Goal: Task Accomplishment & Management: Use online tool/utility

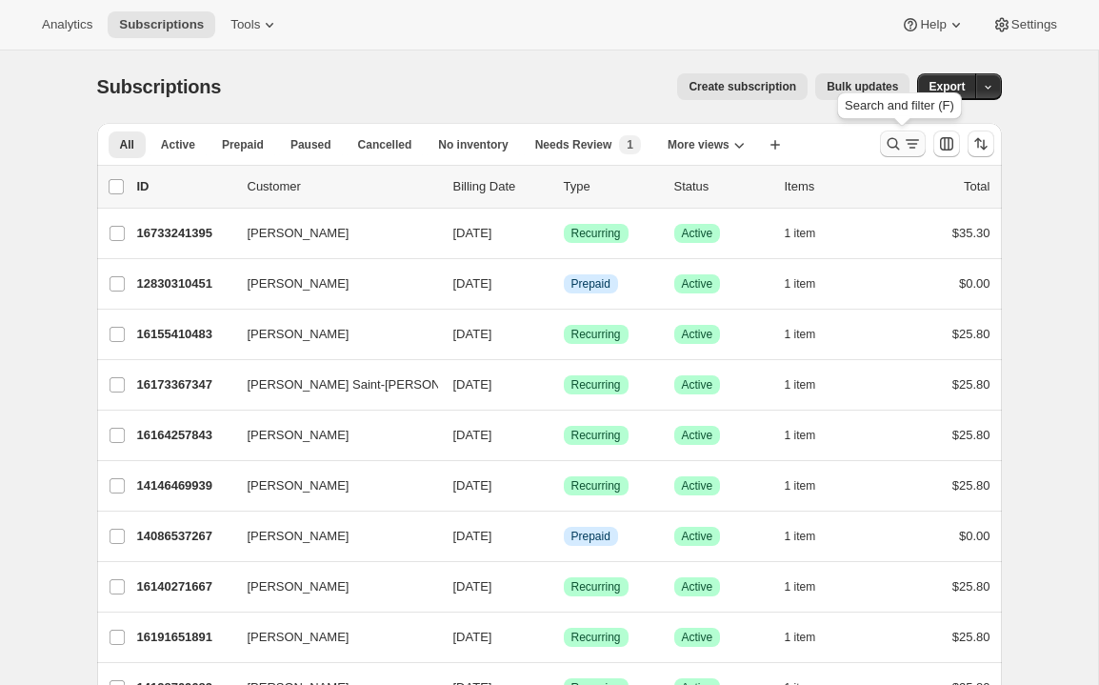
click at [914, 150] on icon "Search and filter results" at bounding box center [912, 143] width 19 height 19
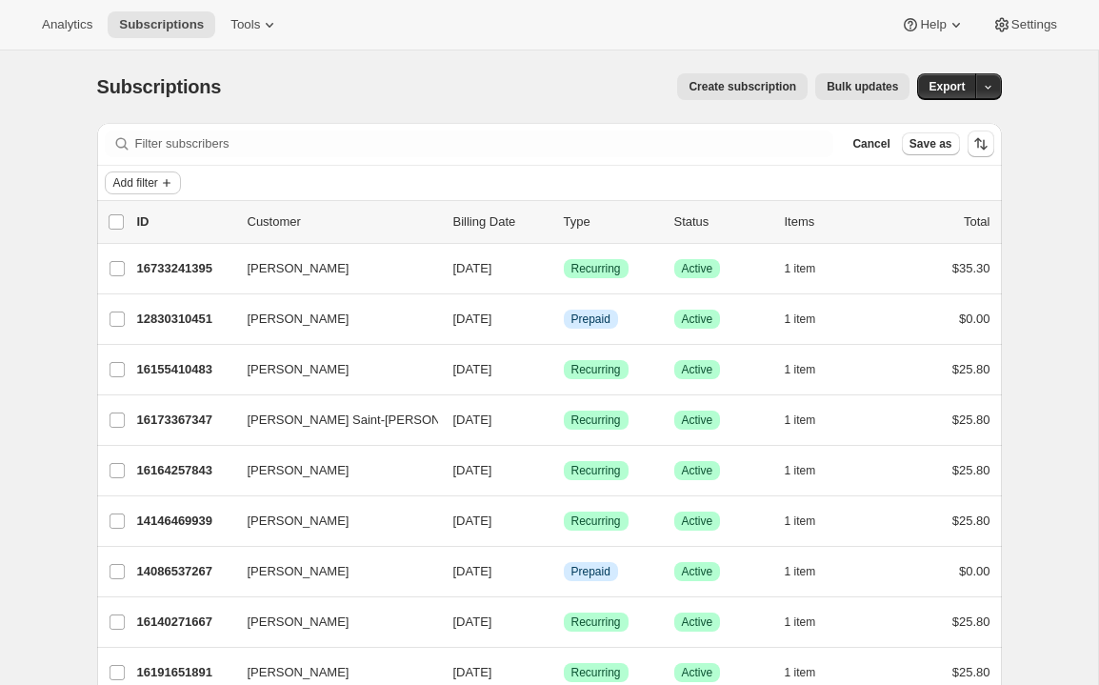
click at [145, 177] on span "Add filter" at bounding box center [135, 182] width 45 height 15
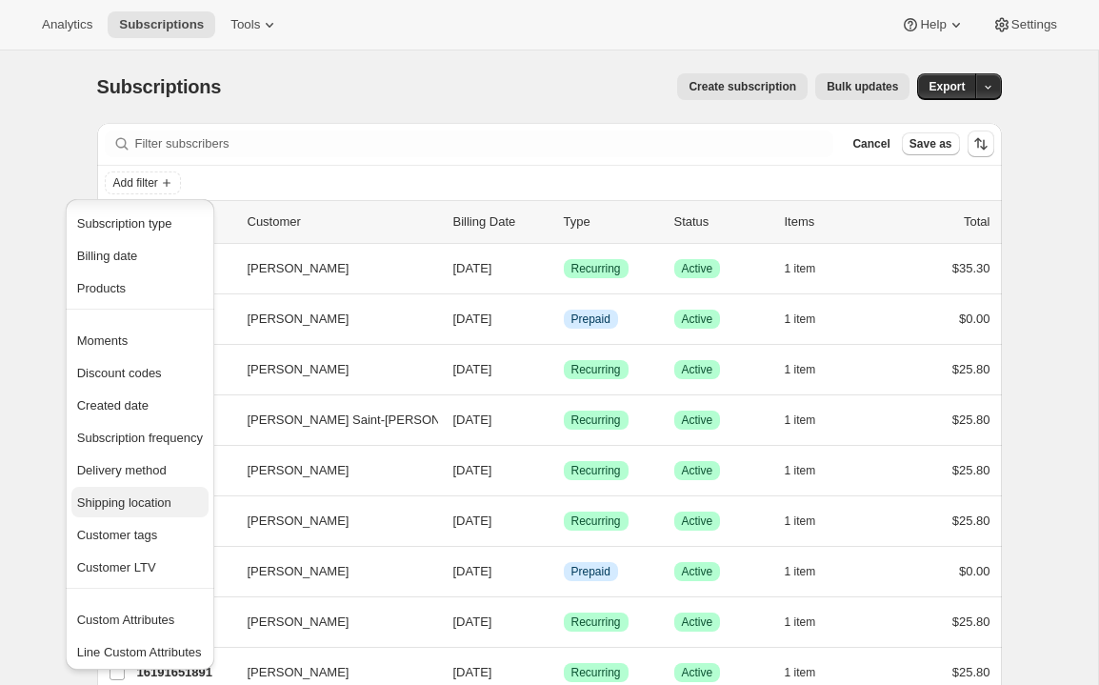
scroll to position [43, 0]
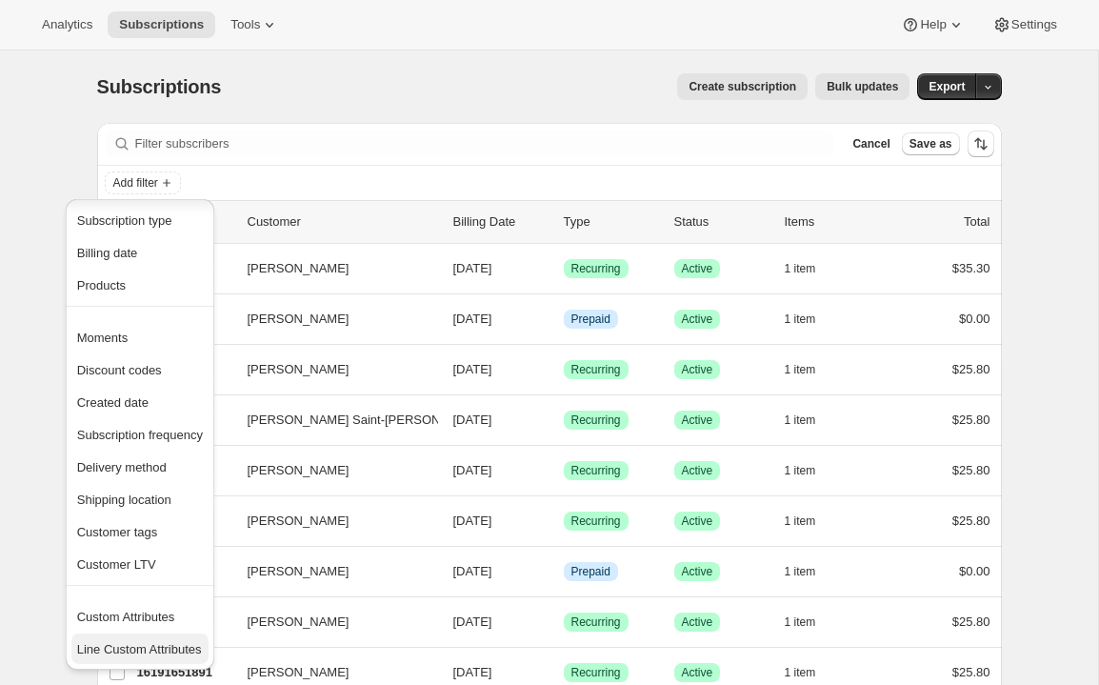
click at [165, 646] on span "Line Custom Attributes" at bounding box center [139, 649] width 125 height 14
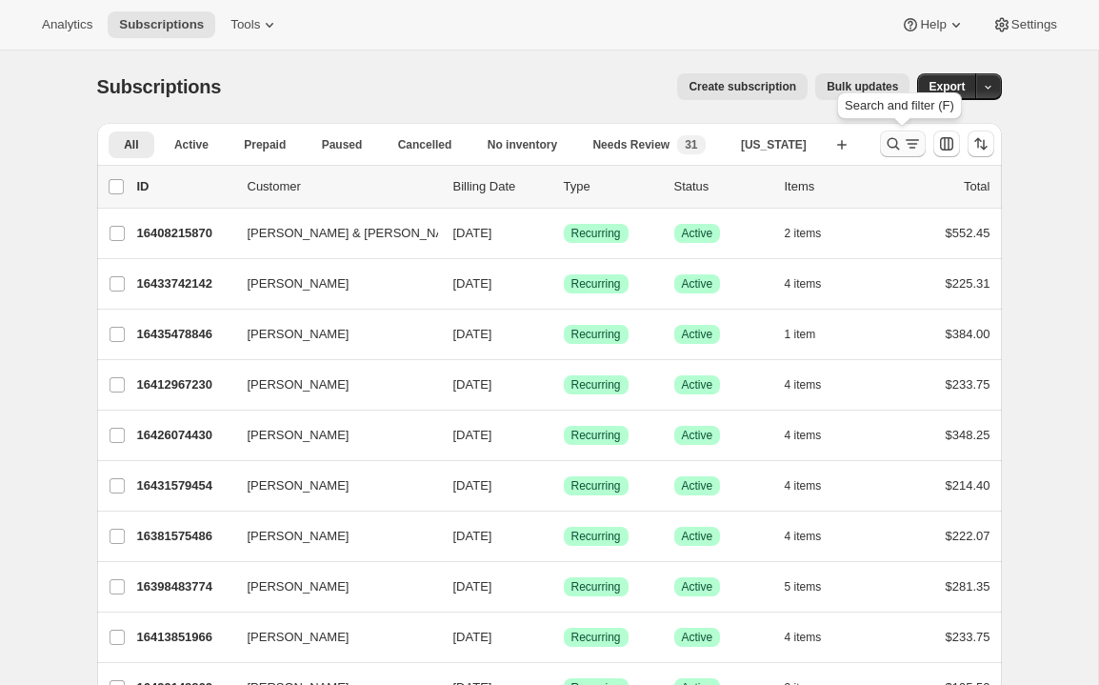
click at [893, 144] on icon "Search and filter results" at bounding box center [893, 143] width 19 height 19
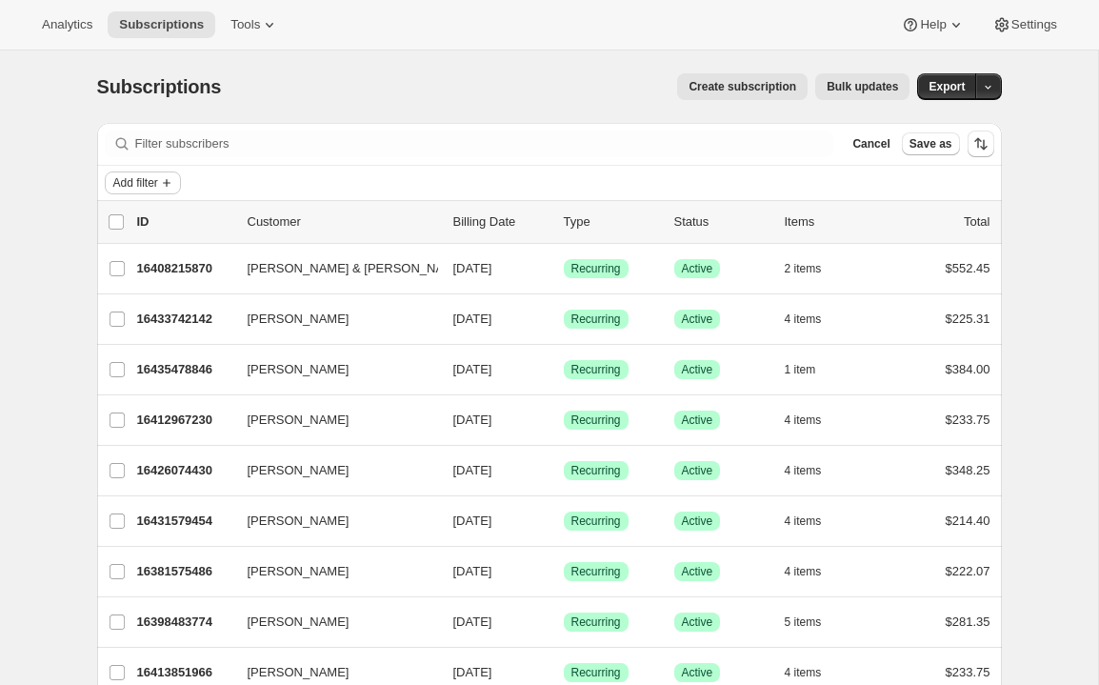
click at [149, 180] on span "Add filter" at bounding box center [135, 182] width 45 height 15
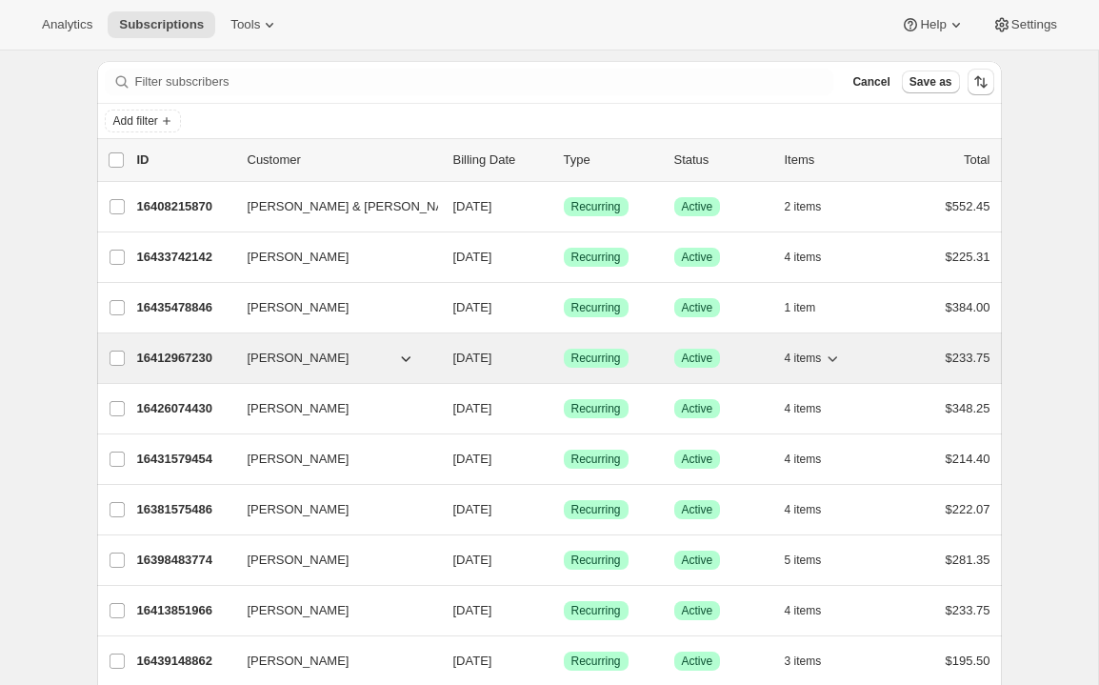
scroll to position [25, 0]
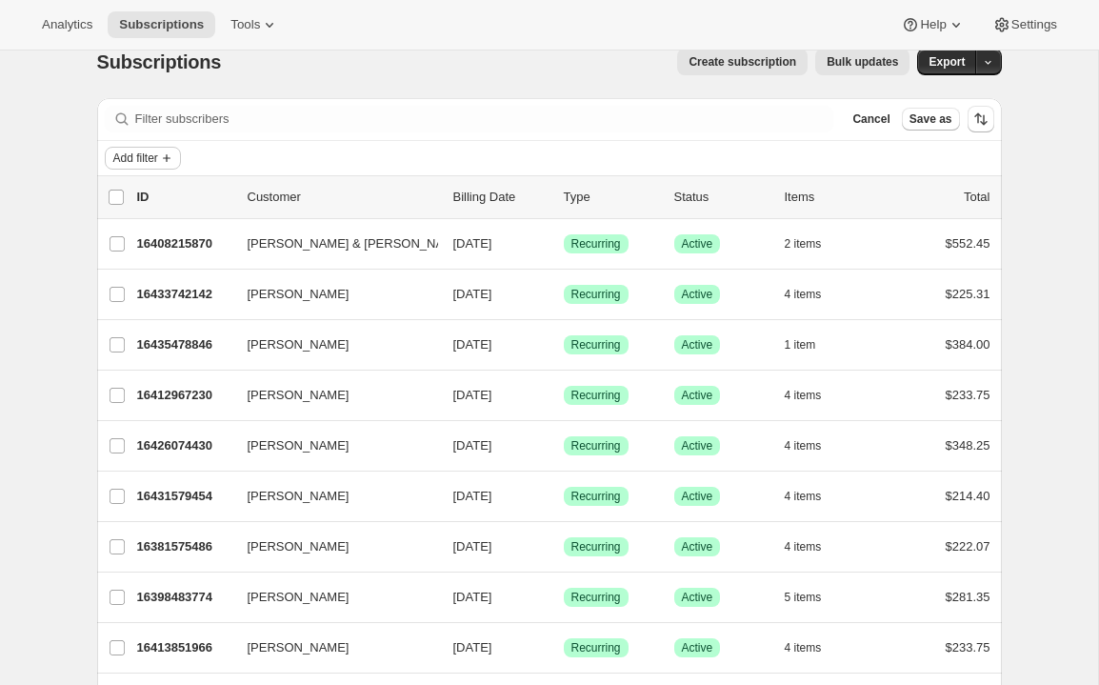
click at [147, 165] on span "Add filter" at bounding box center [135, 158] width 45 height 15
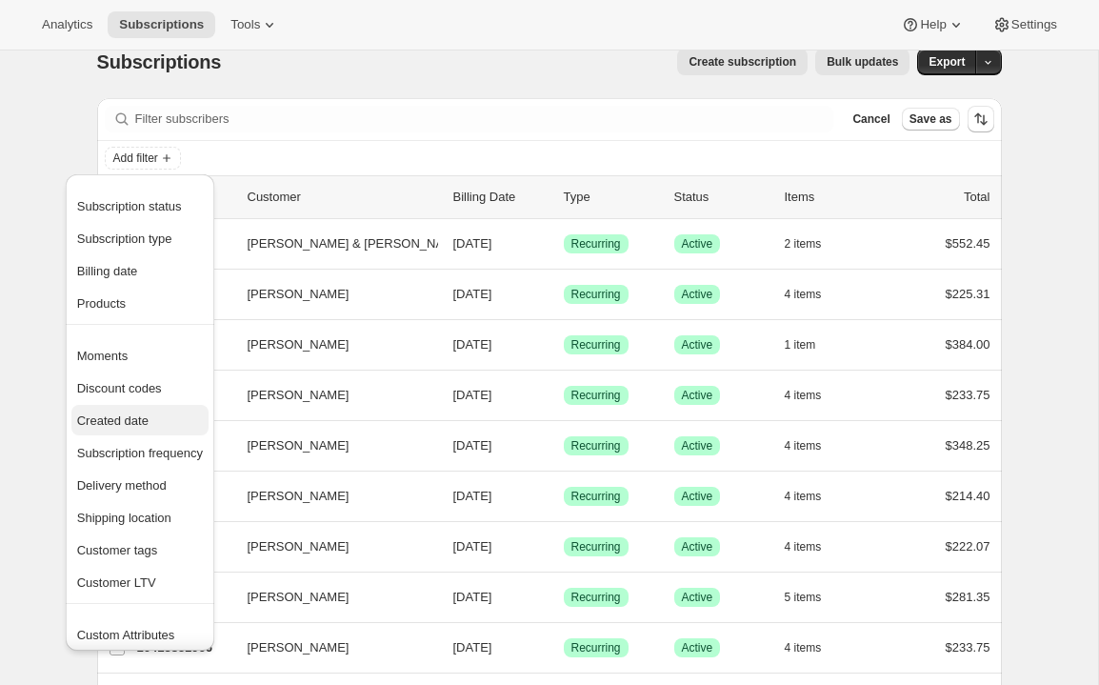
click at [133, 415] on span "Created date" at bounding box center [112, 420] width 71 height 14
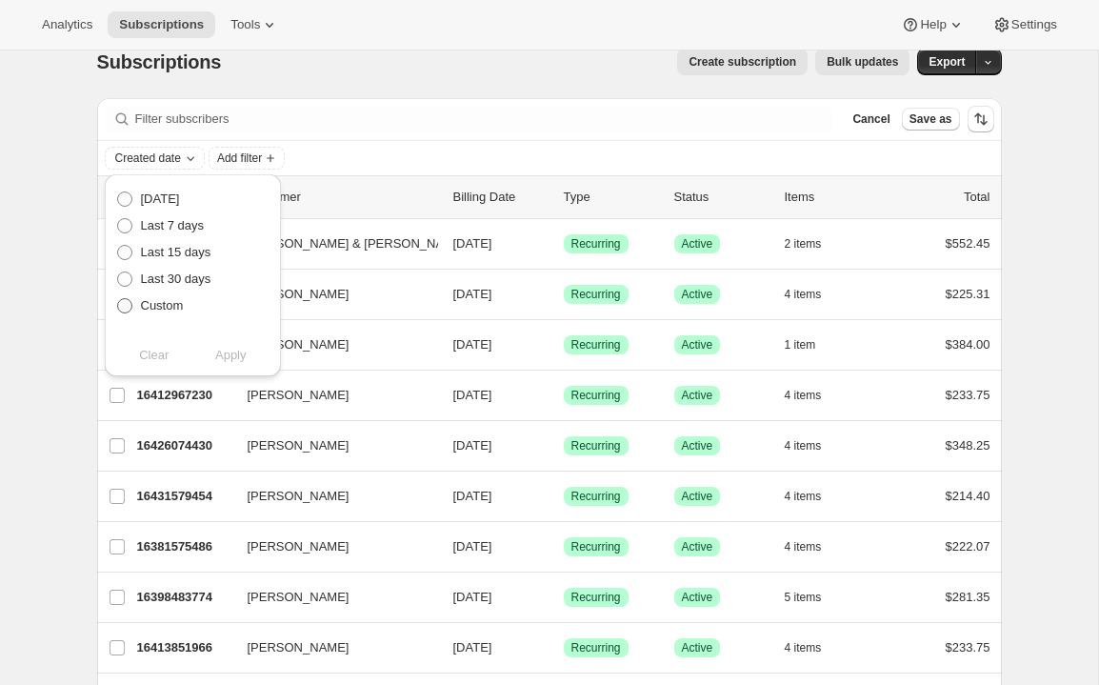
click at [135, 311] on label "Custom" at bounding box center [150, 305] width 68 height 27
click at [118, 299] on input "Custom" at bounding box center [117, 298] width 1 height 1
radio input "true"
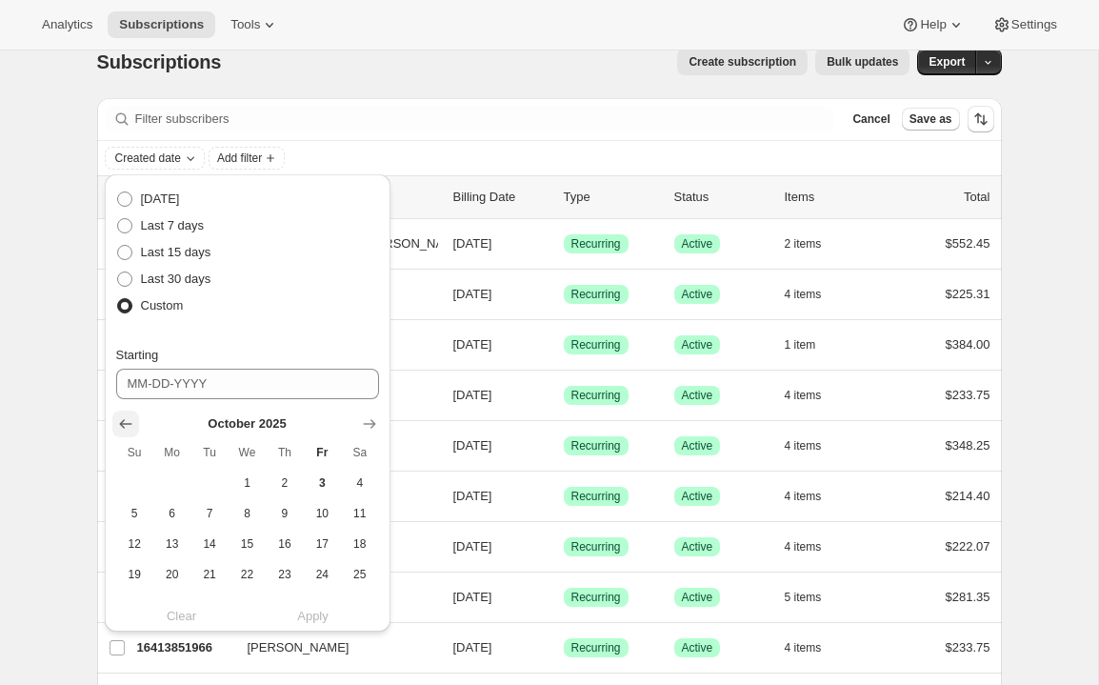
click at [130, 422] on icon "Show previous month, September 2025" at bounding box center [125, 423] width 19 height 19
click at [174, 478] on span "1" at bounding box center [172, 482] width 22 height 15
type input "[DATE]"
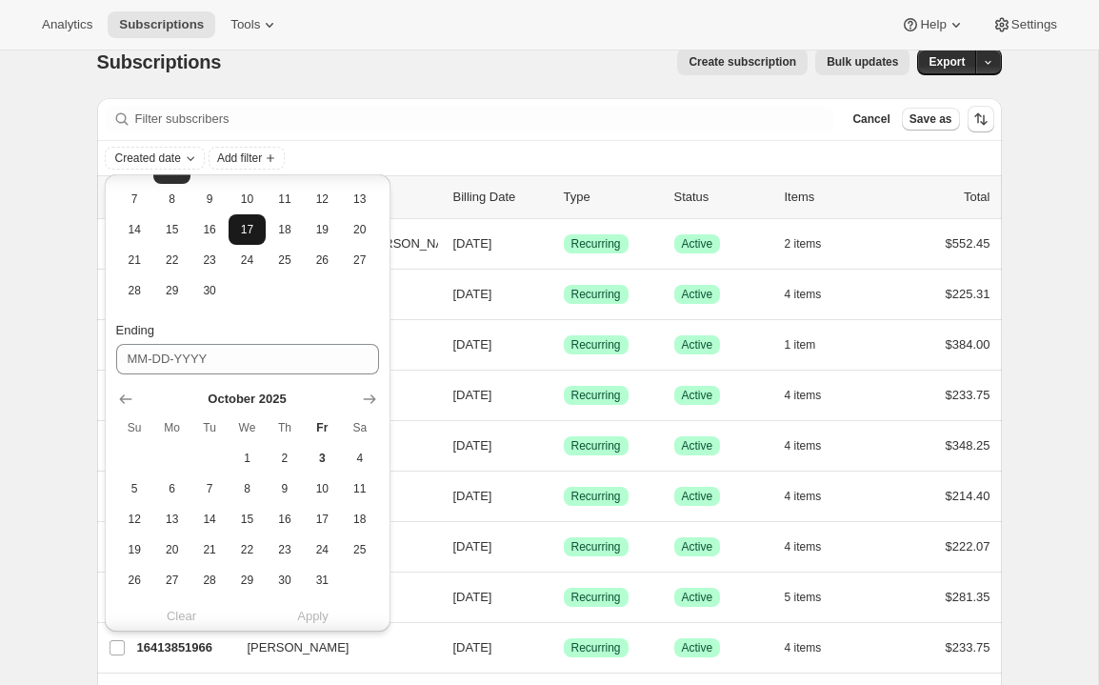
scroll to position [331, 0]
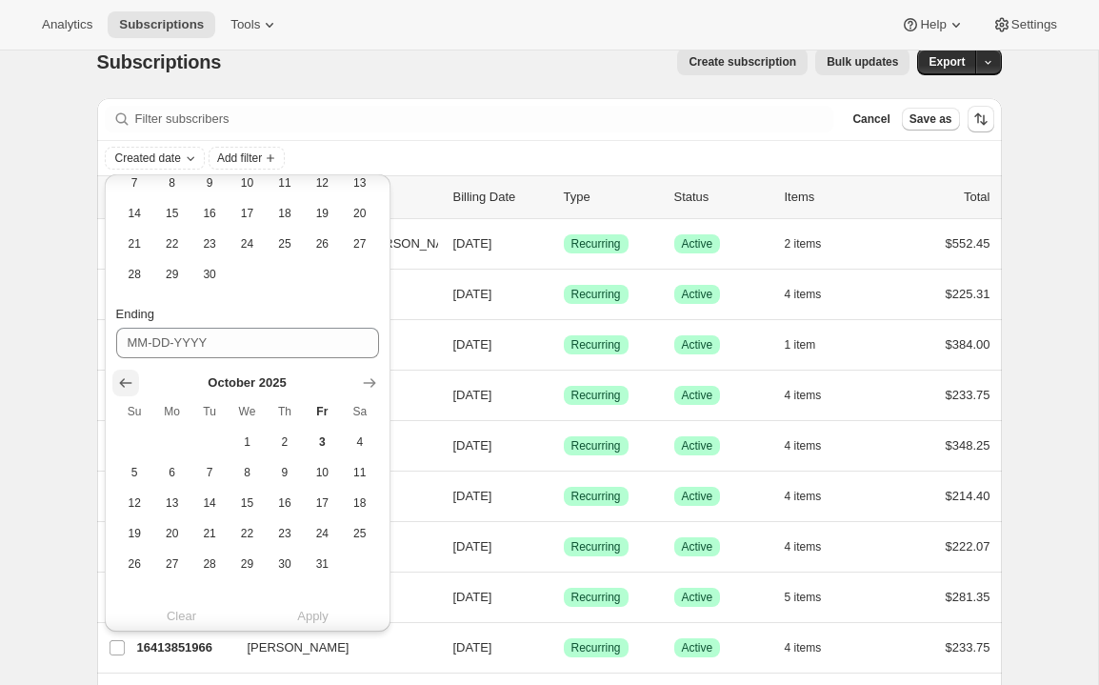
click at [128, 382] on icon "Show previous month, September 2025" at bounding box center [125, 383] width 12 height 10
click at [211, 559] on span "30" at bounding box center [209, 563] width 22 height 15
type input "[DATE]"
click at [322, 616] on span "Apply" at bounding box center [312, 616] width 31 height 19
click at [313, 617] on span "Apply" at bounding box center [312, 616] width 31 height 19
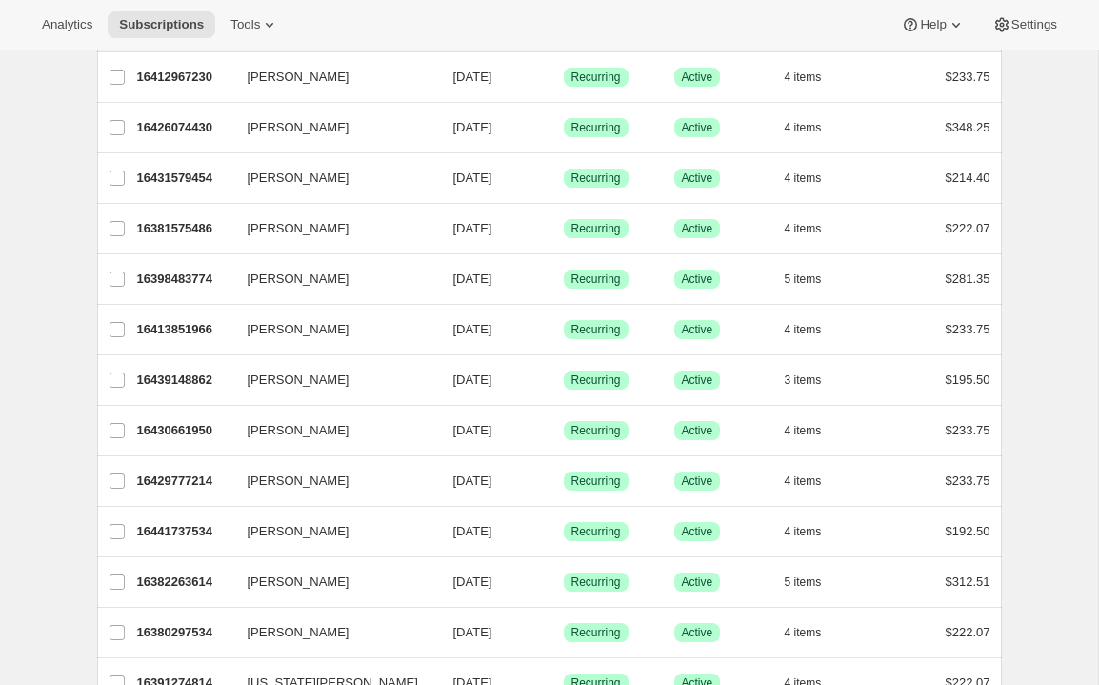
scroll to position [0, 0]
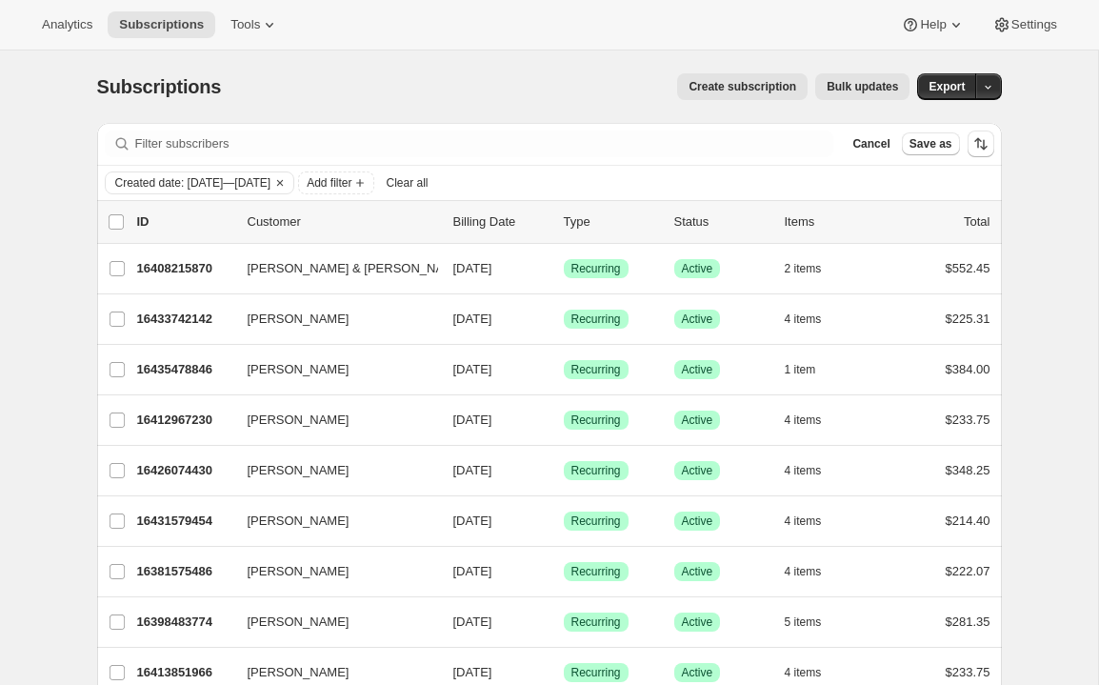
click at [428, 184] on span "Clear all" at bounding box center [407, 182] width 42 height 15
click at [870, 145] on span "Cancel" at bounding box center [871, 143] width 37 height 15
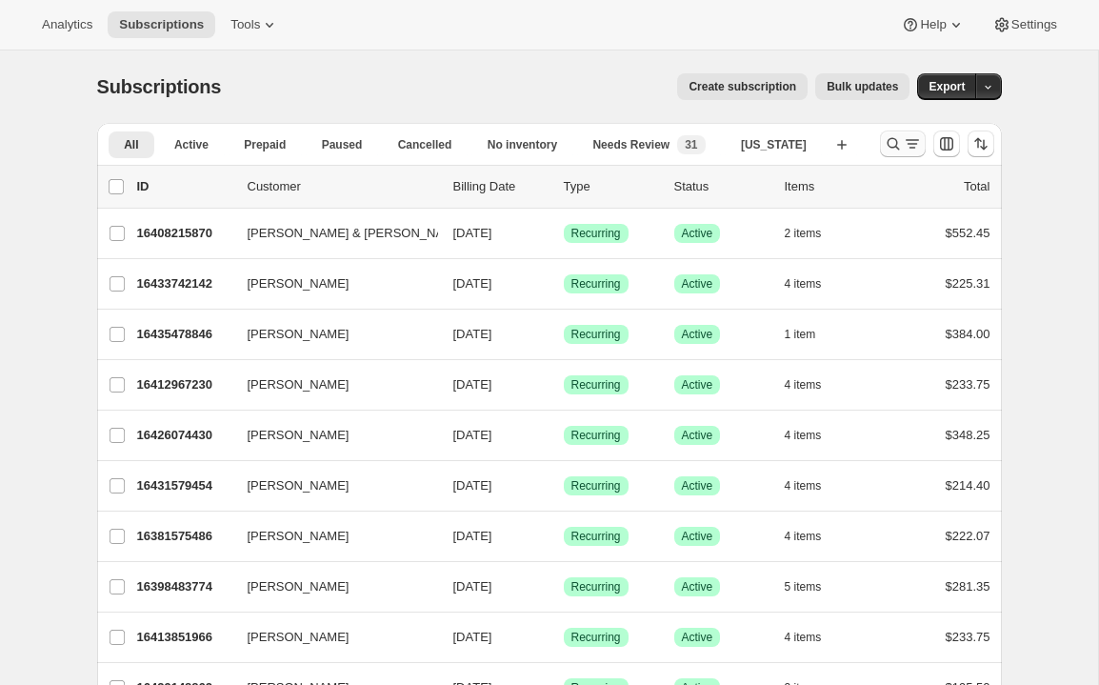
click at [900, 155] on button "Search and filter results" at bounding box center [903, 144] width 46 height 27
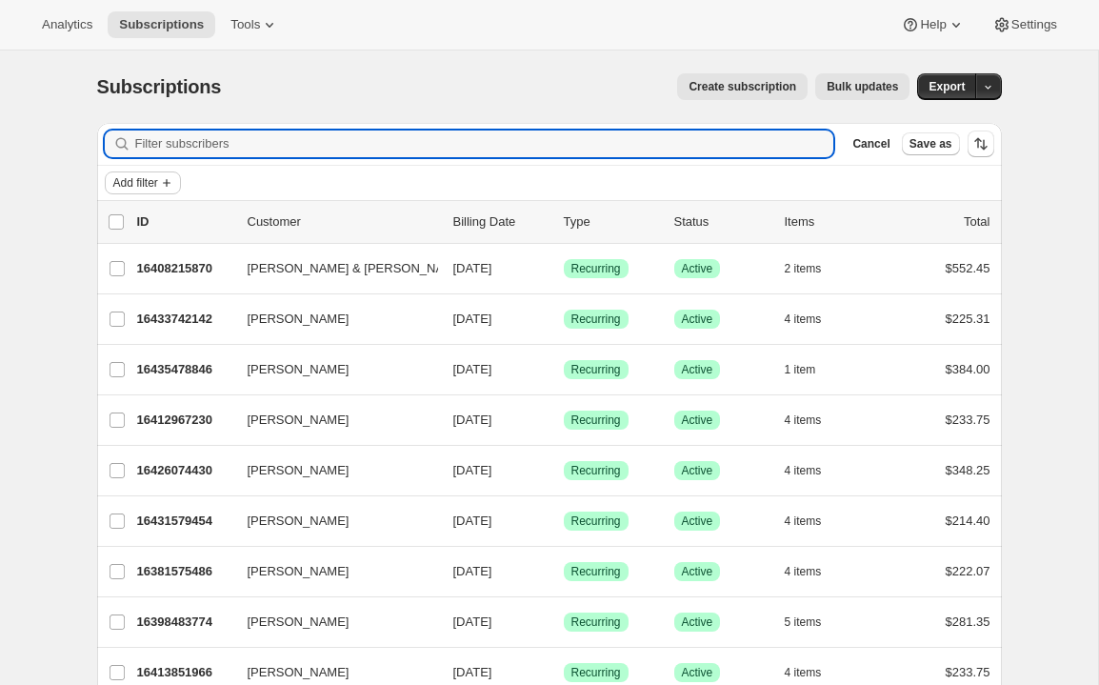
click at [151, 189] on span "Add filter" at bounding box center [135, 182] width 45 height 15
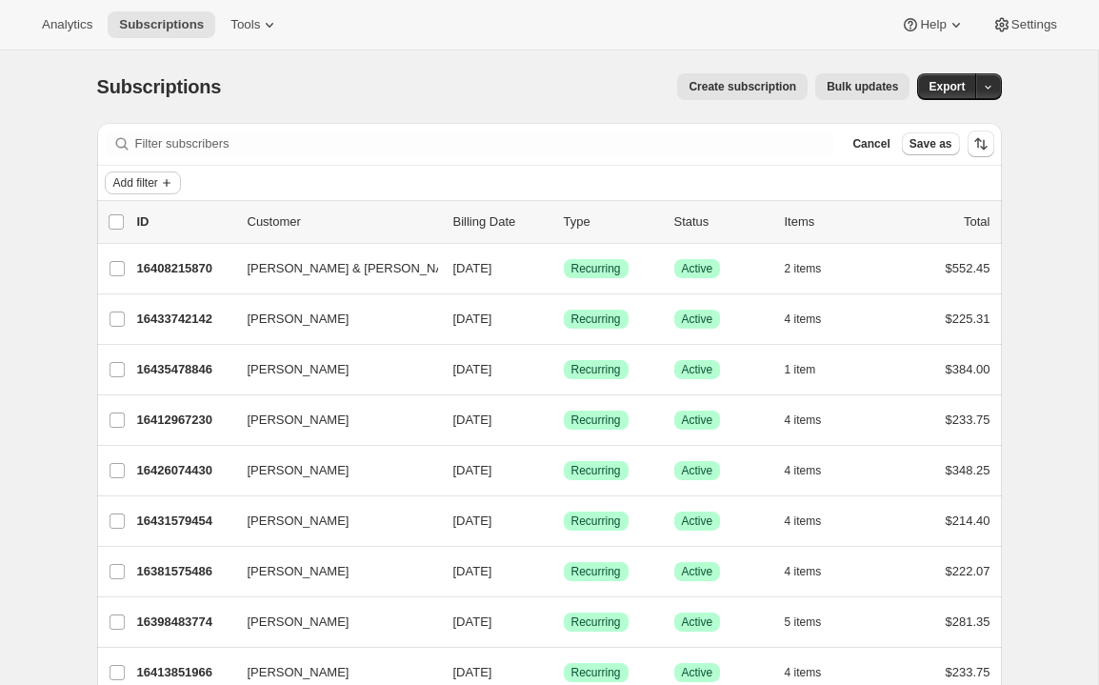
click at [165, 182] on icon "Add filter" at bounding box center [166, 182] width 15 height 15
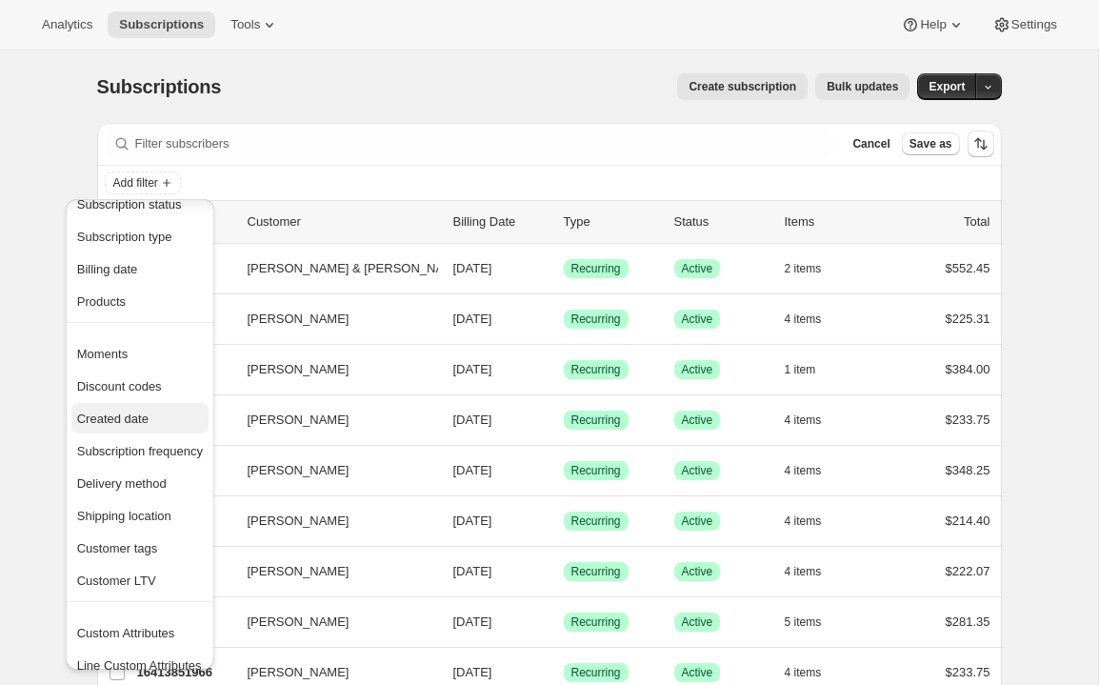
scroll to position [43, 0]
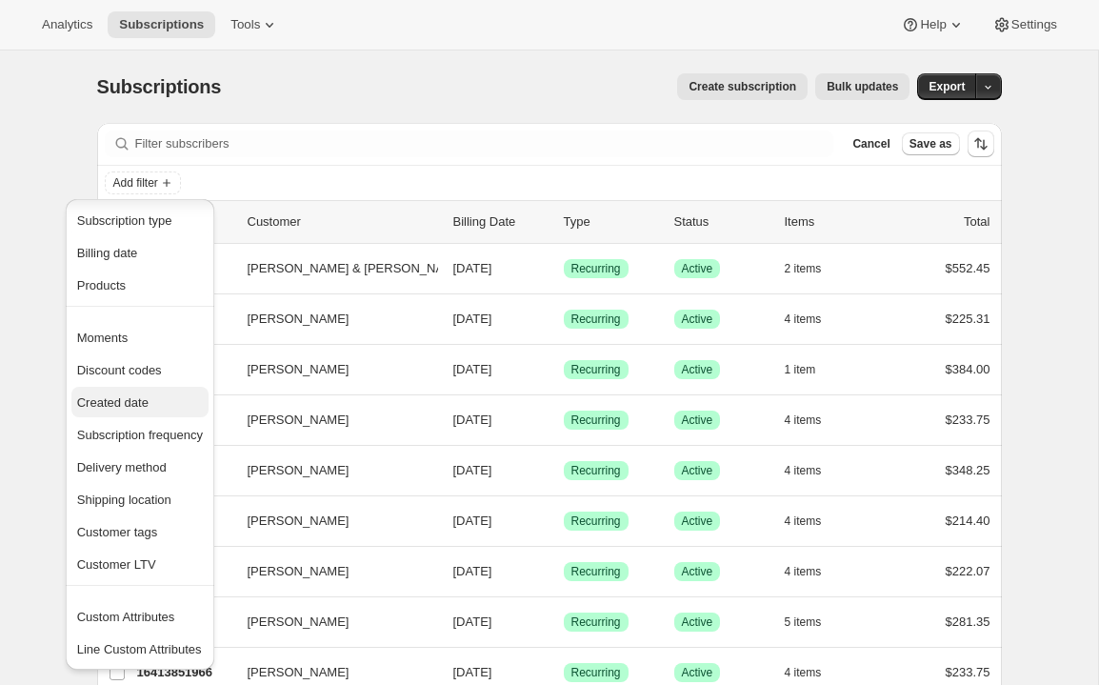
click at [113, 408] on span "Created date" at bounding box center [112, 402] width 71 height 14
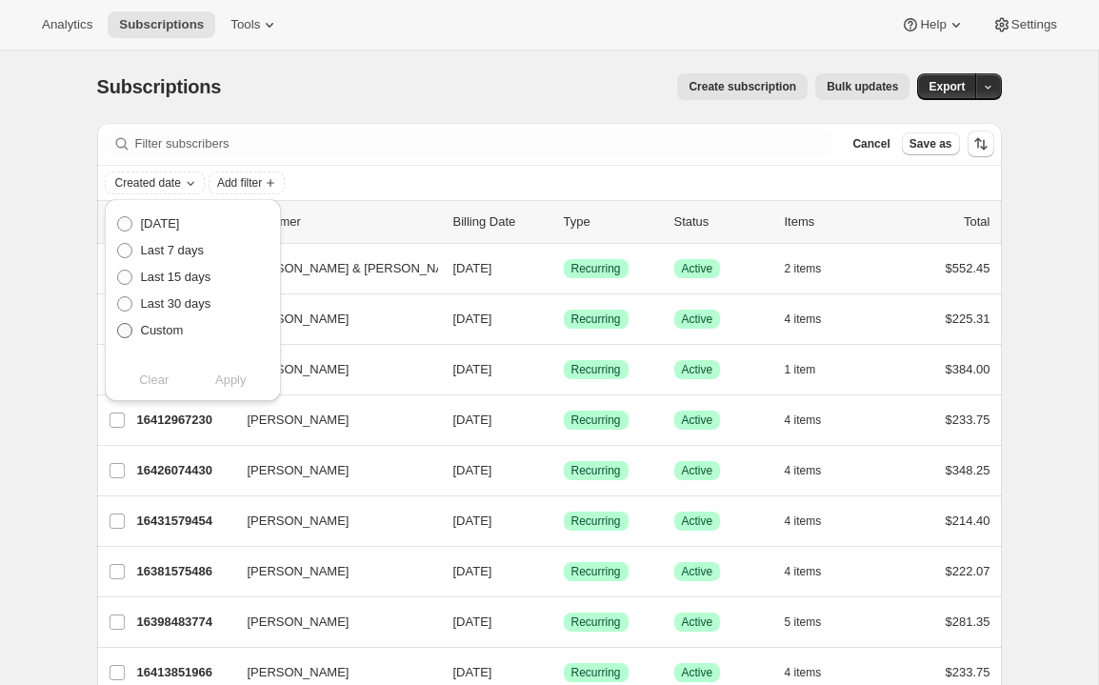
click at [173, 333] on span "Custom" at bounding box center [162, 330] width 43 height 14
click at [118, 324] on input "Custom" at bounding box center [117, 323] width 1 height 1
radio input "true"
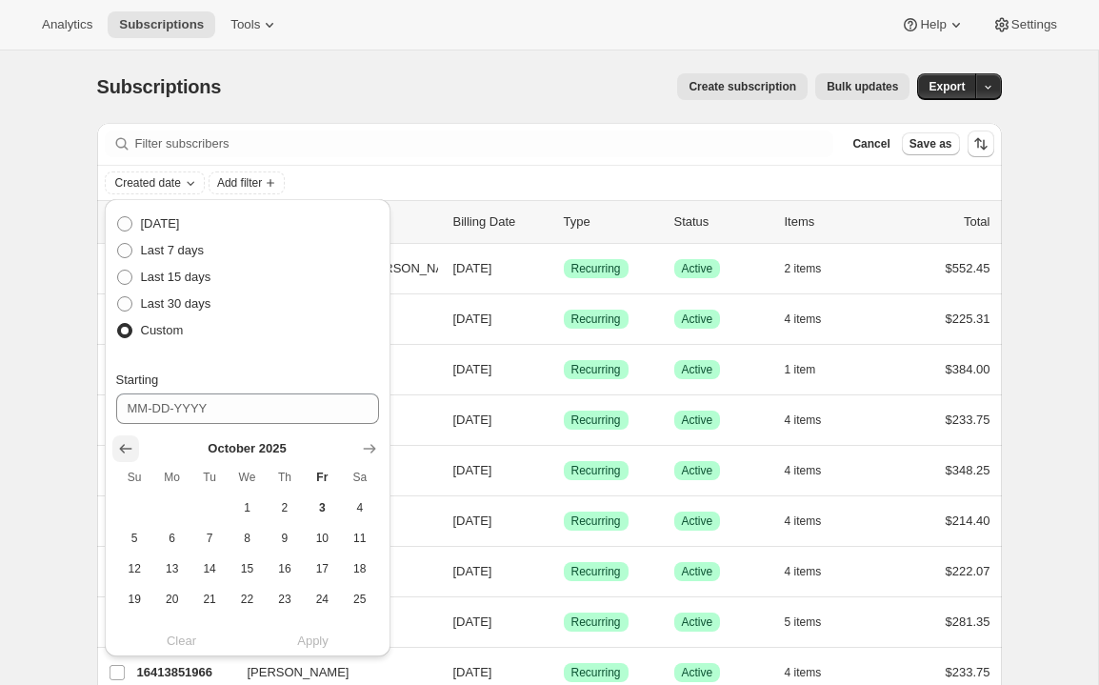
click at [132, 439] on icon "Show previous month, September 2025" at bounding box center [125, 448] width 19 height 19
click at [164, 502] on span "1" at bounding box center [172, 507] width 22 height 15
type input "[DATE]"
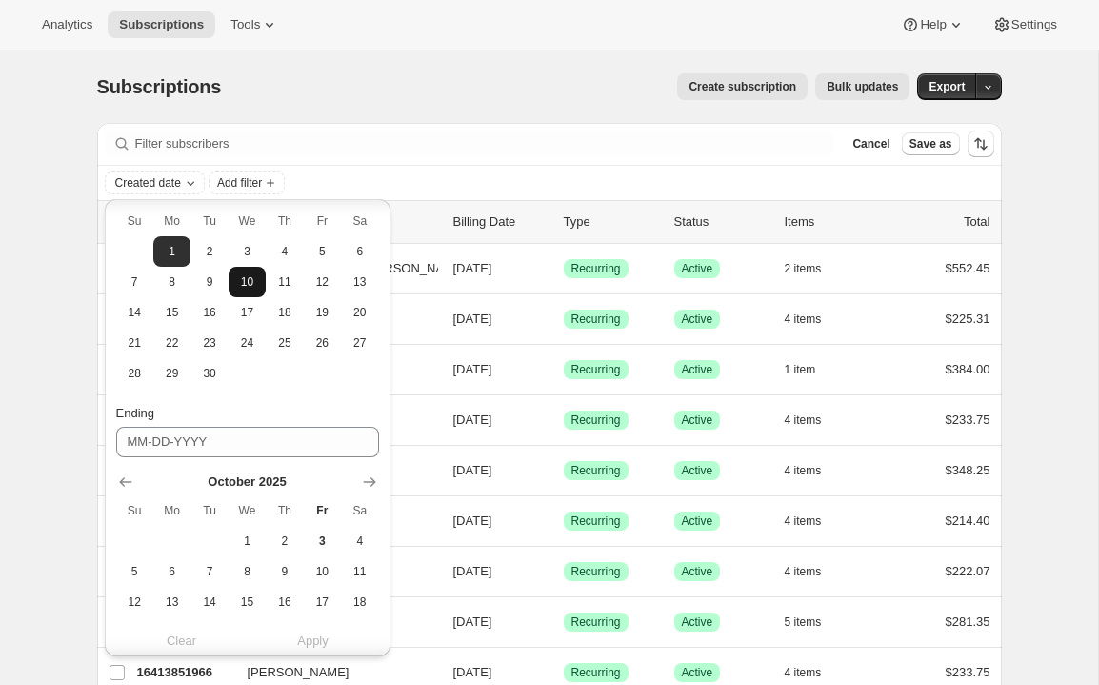
scroll to position [351, 0]
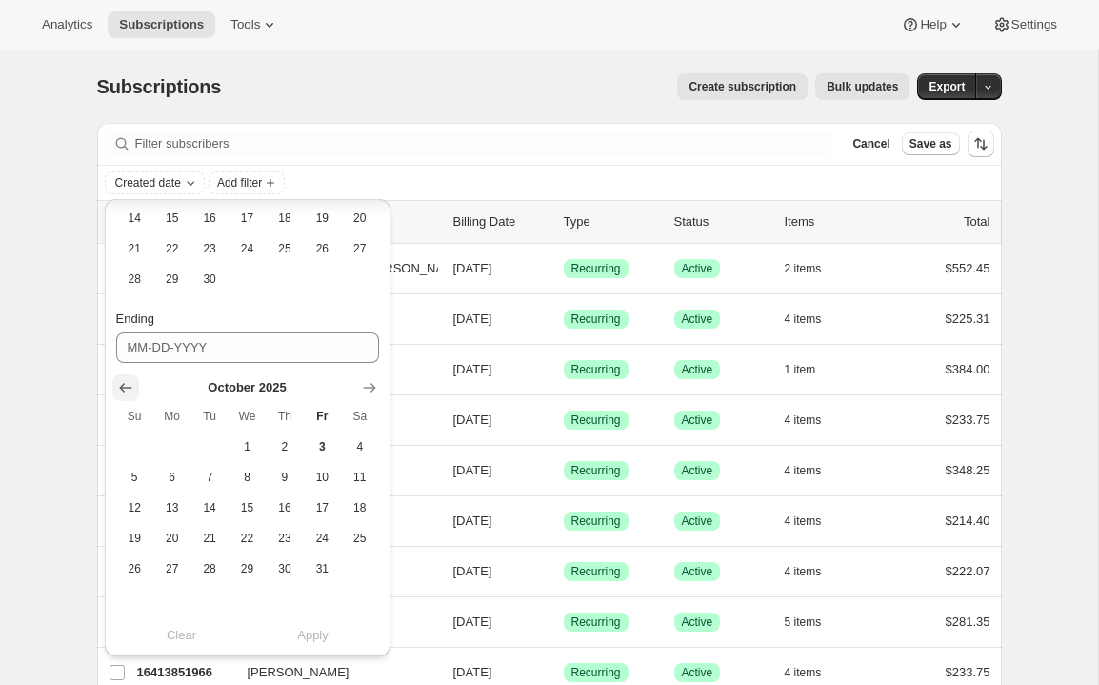
click at [128, 387] on icon "Show previous month, September 2025" at bounding box center [125, 388] width 12 height 10
click at [224, 571] on button "30" at bounding box center [209, 568] width 37 height 30
type input "[DATE]"
click at [313, 630] on span "Apply" at bounding box center [312, 635] width 31 height 19
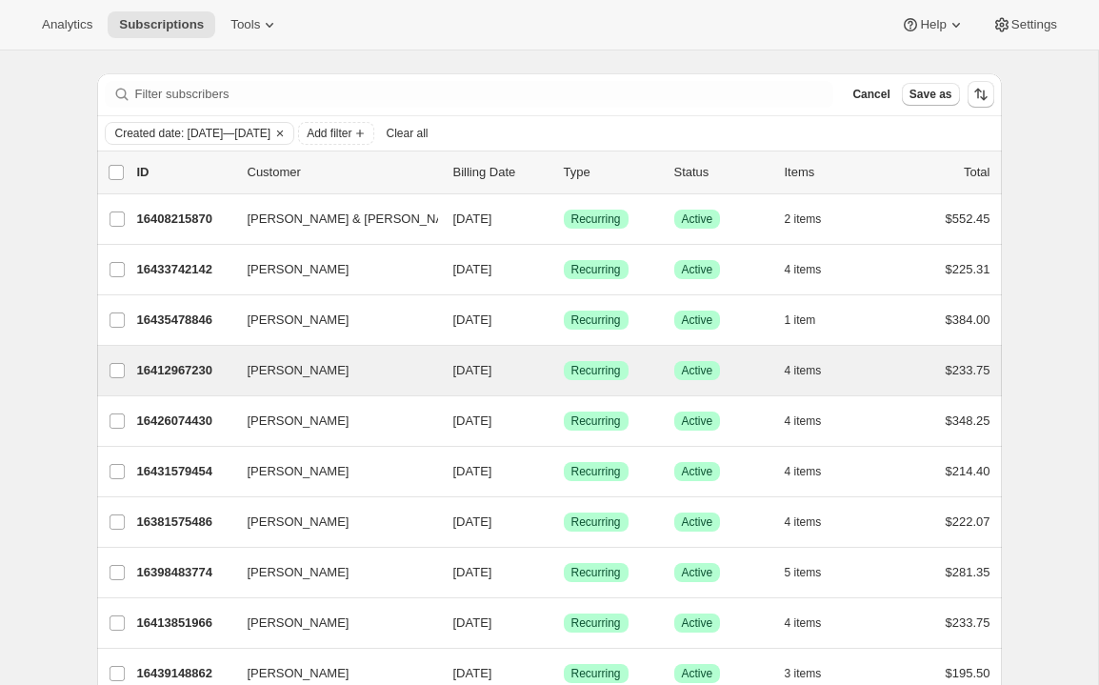
scroll to position [0, 0]
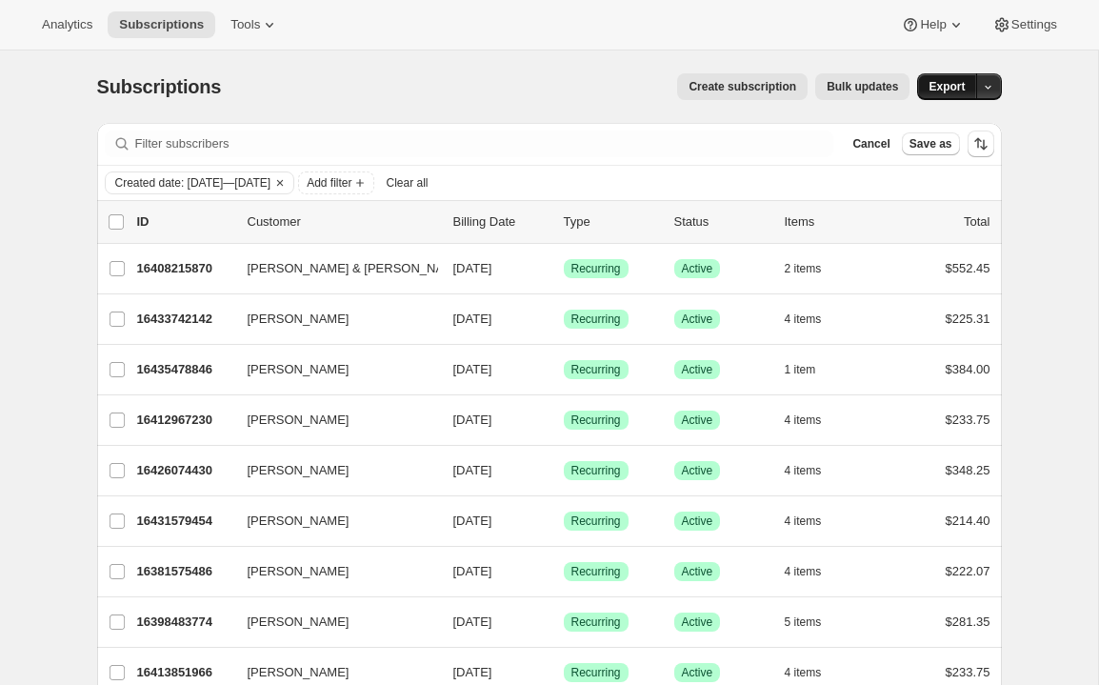
click at [951, 86] on span "Export" at bounding box center [947, 86] width 36 height 15
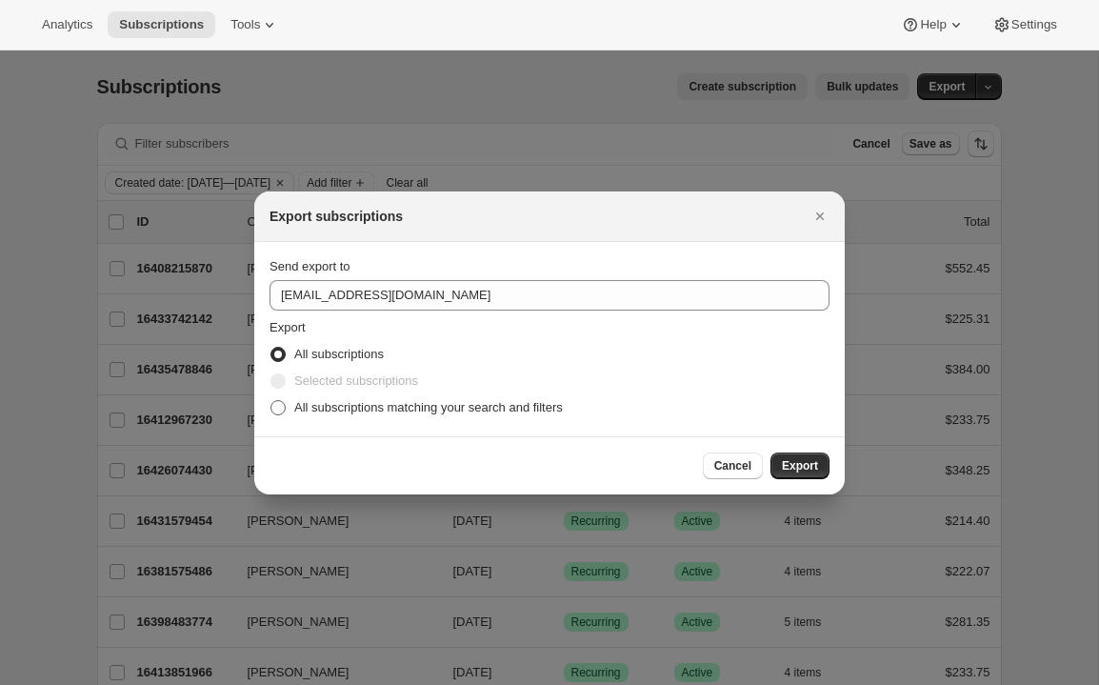
click at [357, 412] on span "All subscriptions matching your search and filters" at bounding box center [428, 407] width 269 height 14
click at [271, 401] on input "All subscriptions matching your search and filters" at bounding box center [271, 400] width 1 height 1
radio input "true"
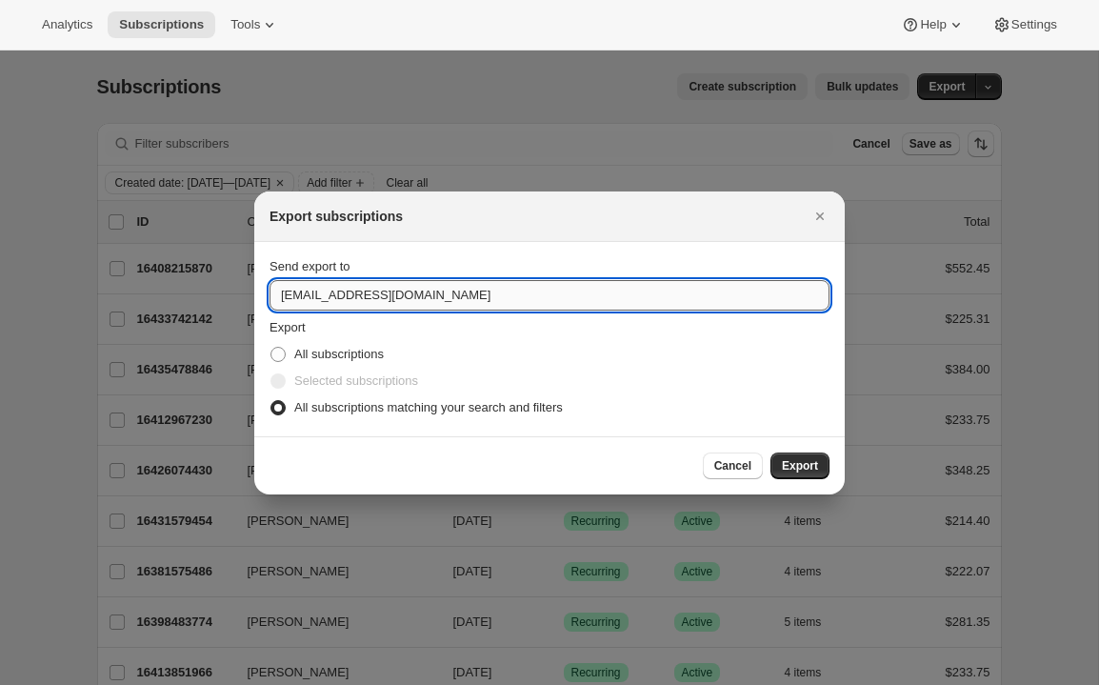
click at [345, 291] on input "[EMAIL_ADDRESS][DOMAIN_NAME]" at bounding box center [550, 295] width 560 height 30
type input "[PERSON_NAME][EMAIL_ADDRESS][DOMAIN_NAME]"
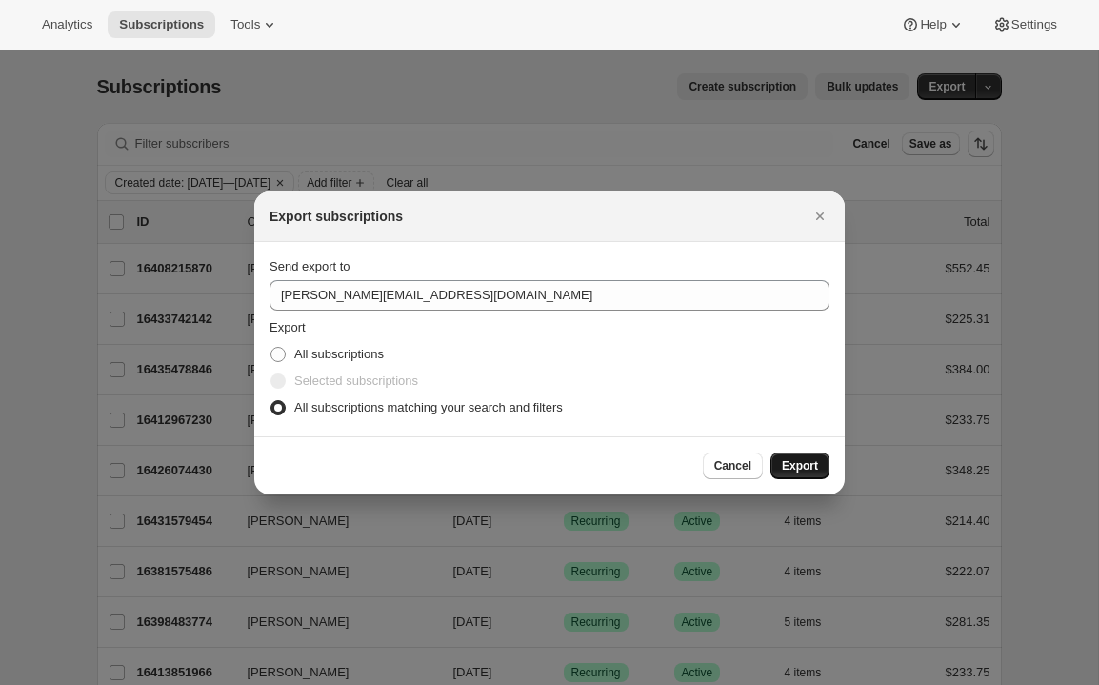
click at [807, 460] on span "Export" at bounding box center [800, 465] width 36 height 15
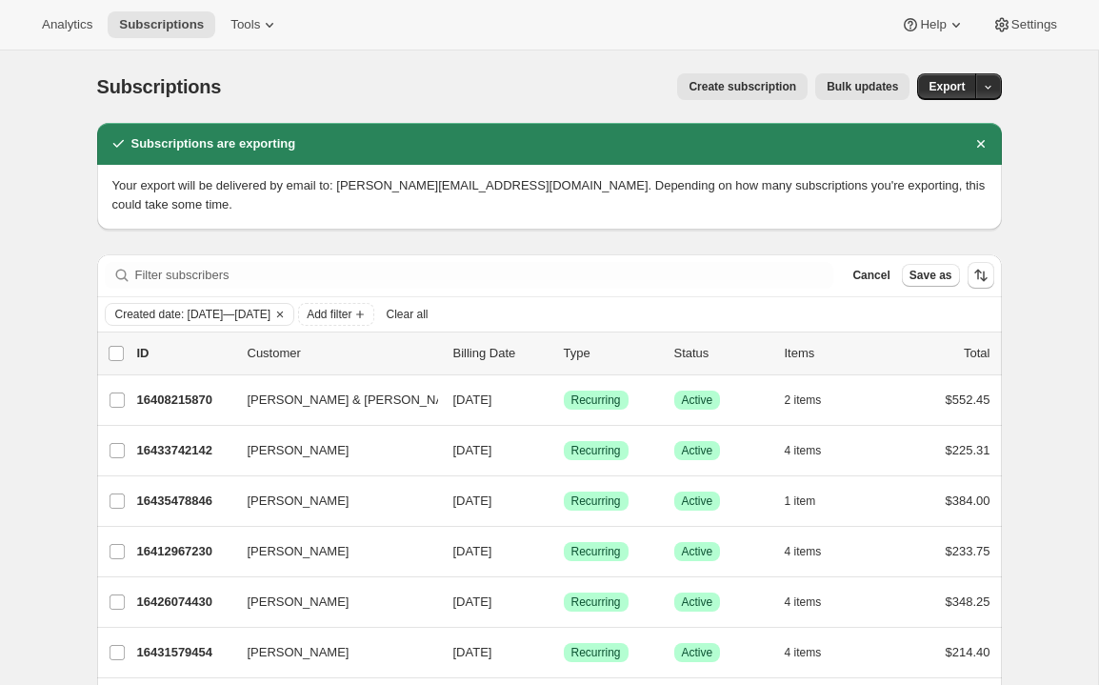
click at [393, 69] on div "Subscriptions. This page is ready Subscriptions Create subscription Bulk update…" at bounding box center [549, 86] width 905 height 72
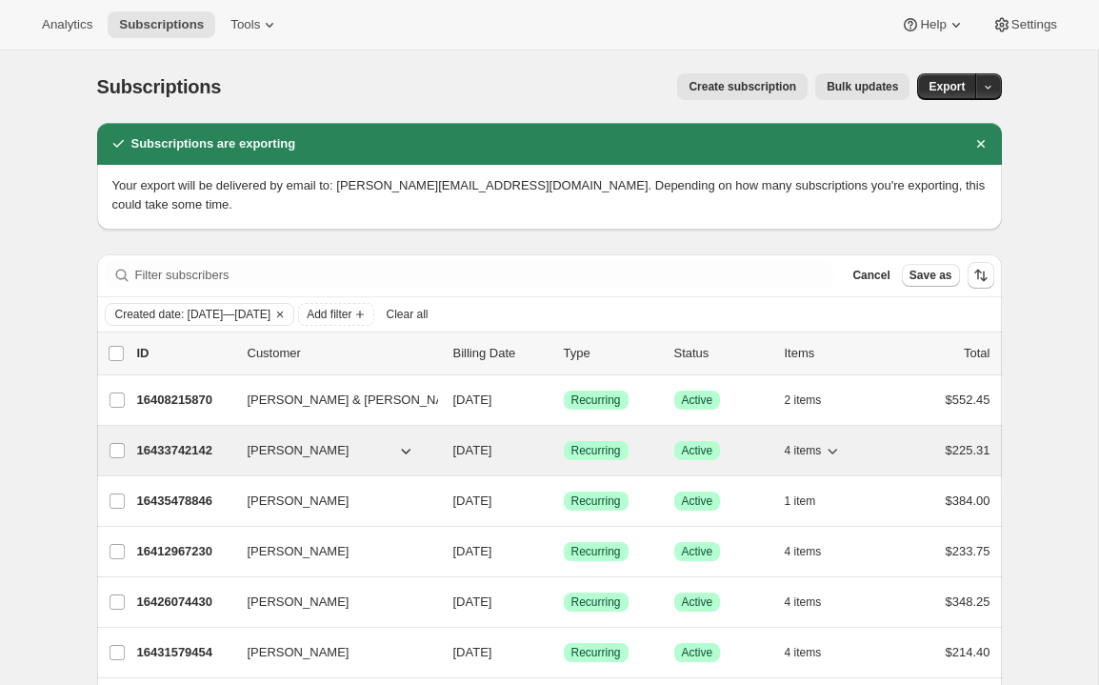
click at [169, 437] on div "16433742142 [PERSON_NAME] [DATE] Success Recurring Success Active 4 items $225.…" at bounding box center [563, 450] width 853 height 27
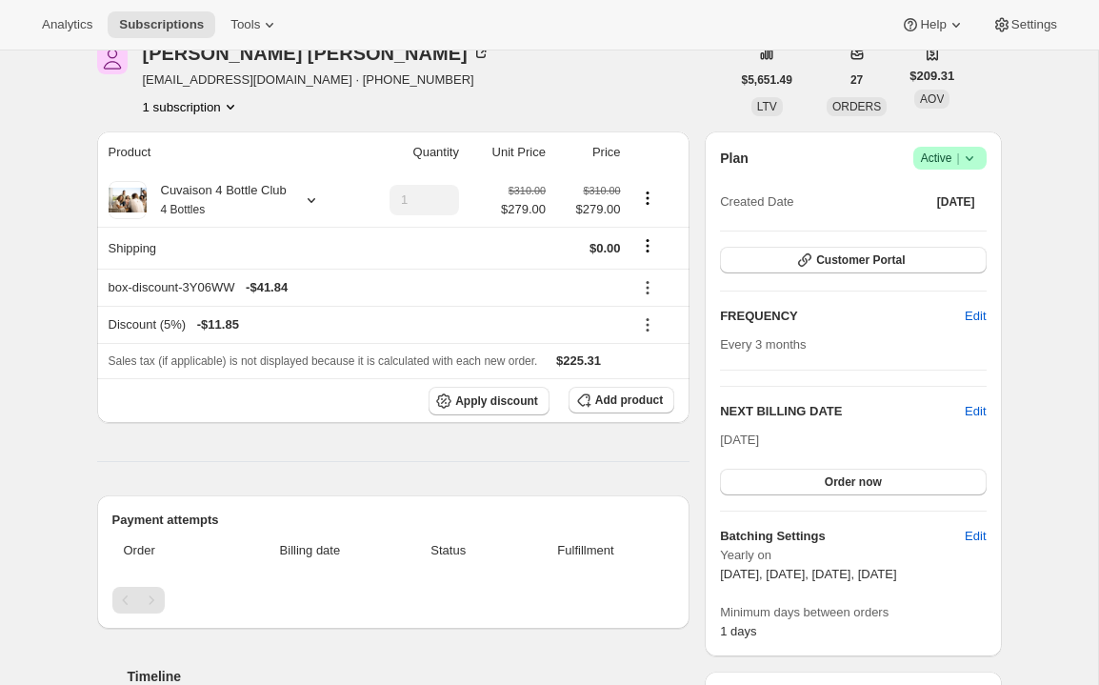
scroll to position [89, 0]
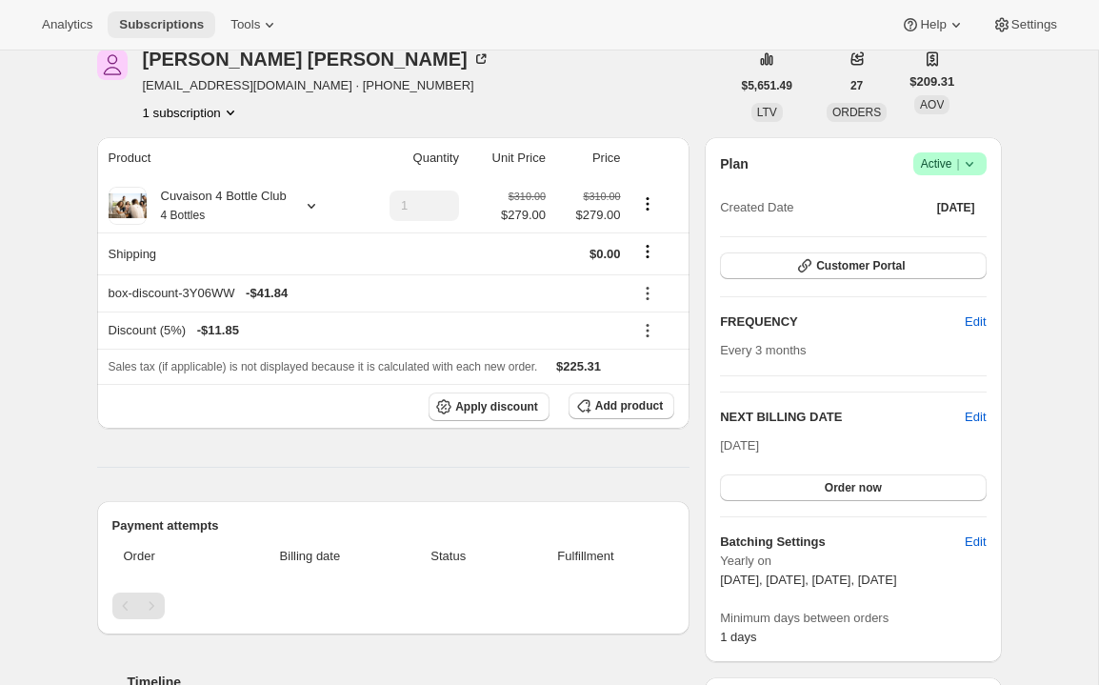
click at [165, 28] on span "Subscriptions" at bounding box center [161, 24] width 85 height 15
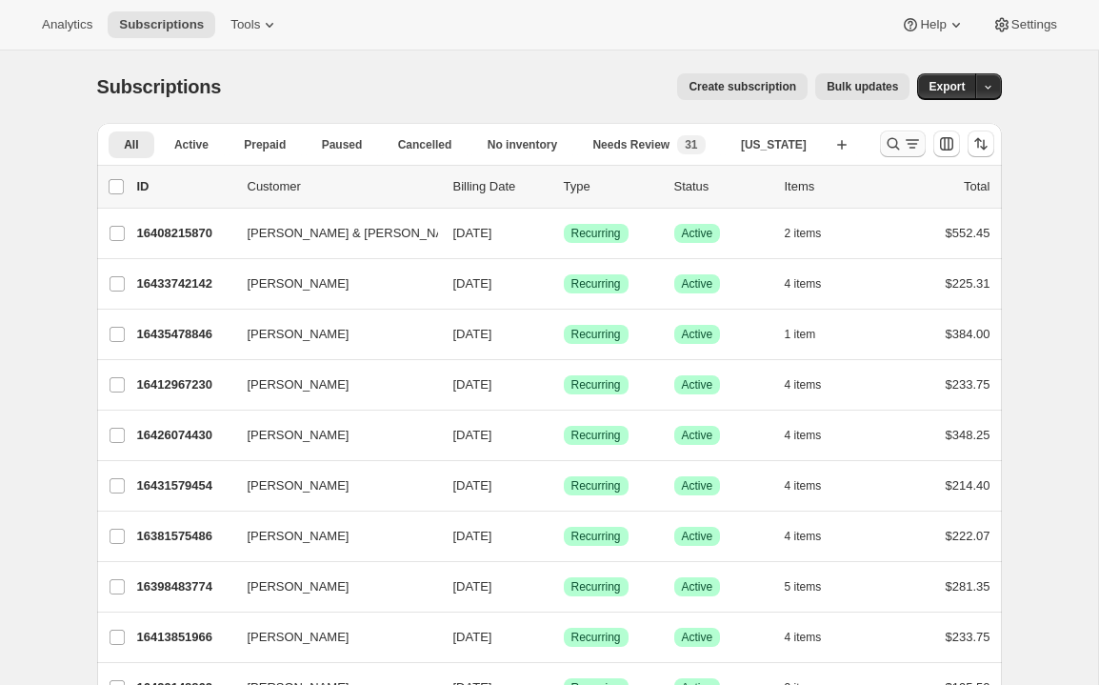
click at [901, 150] on icon "Search and filter results" at bounding box center [893, 143] width 19 height 19
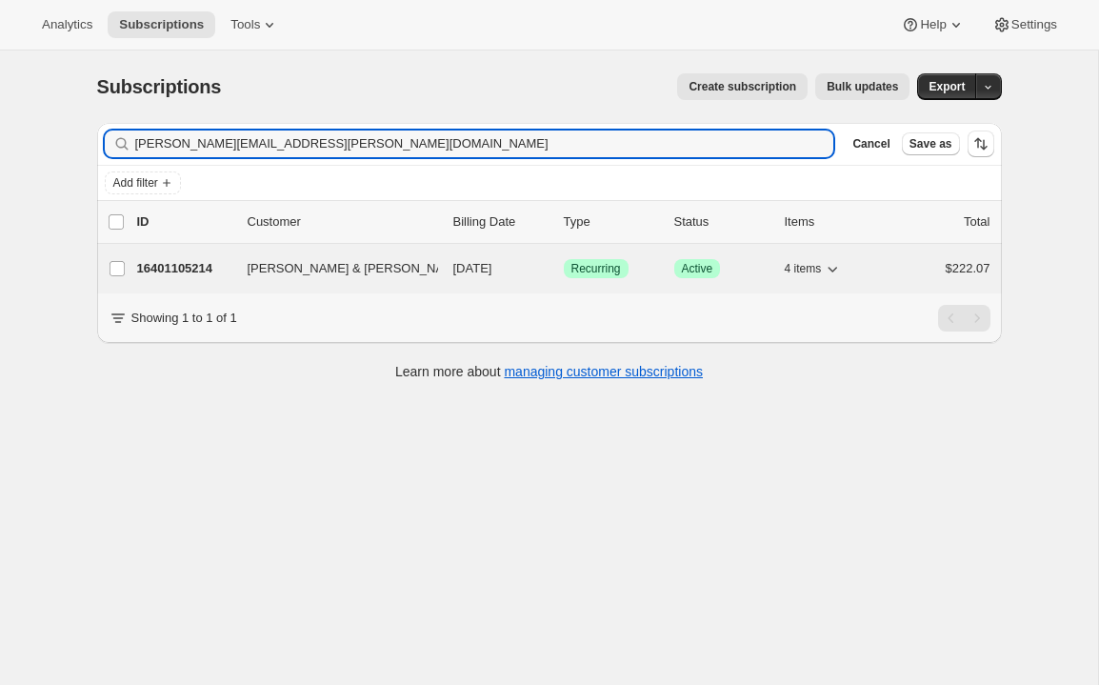
type input "[PERSON_NAME][EMAIL_ADDRESS][PERSON_NAME][DOMAIN_NAME]"
click at [165, 257] on div "16401105214 [PERSON_NAME] & [PERSON_NAME] [DATE] Success Recurring Success Acti…" at bounding box center [563, 268] width 853 height 27
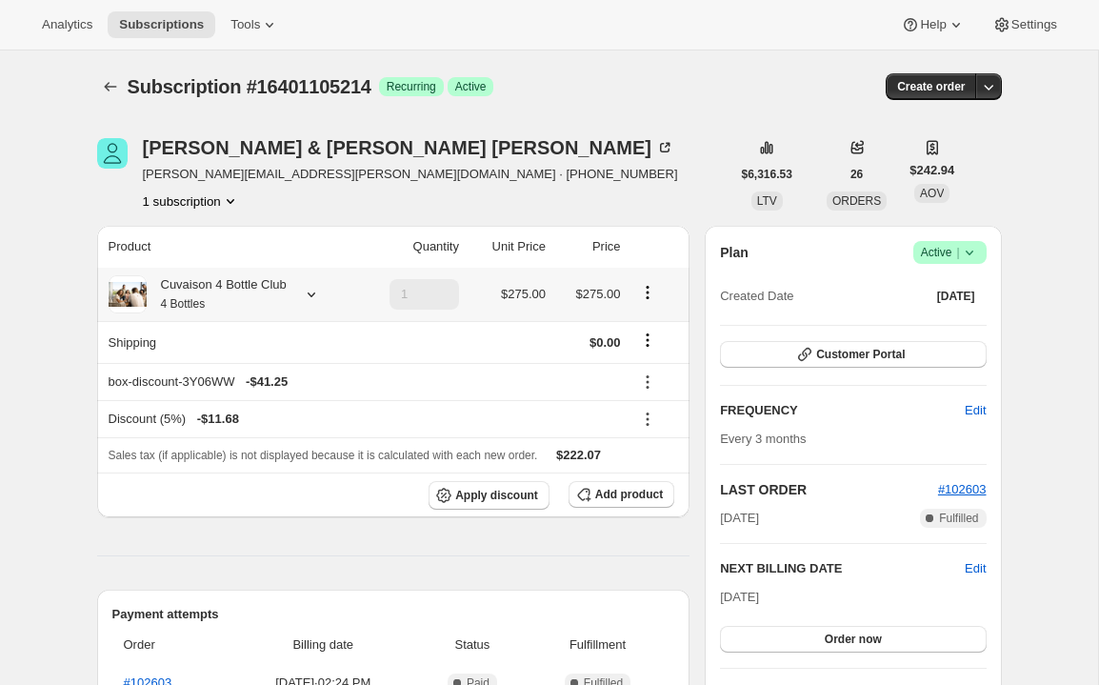
click at [205, 285] on div "Cuvaison 4 Bottle Club 4 Bottles" at bounding box center [217, 294] width 140 height 38
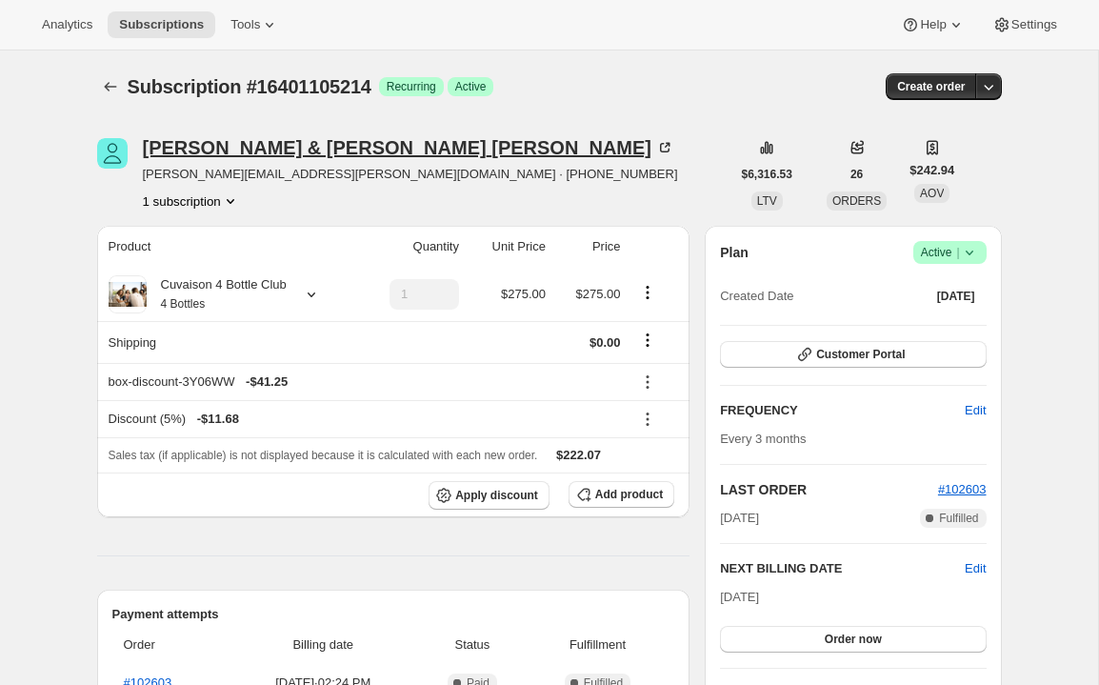
click at [224, 151] on div "[PERSON_NAME] & [PERSON_NAME]" at bounding box center [409, 147] width 532 height 19
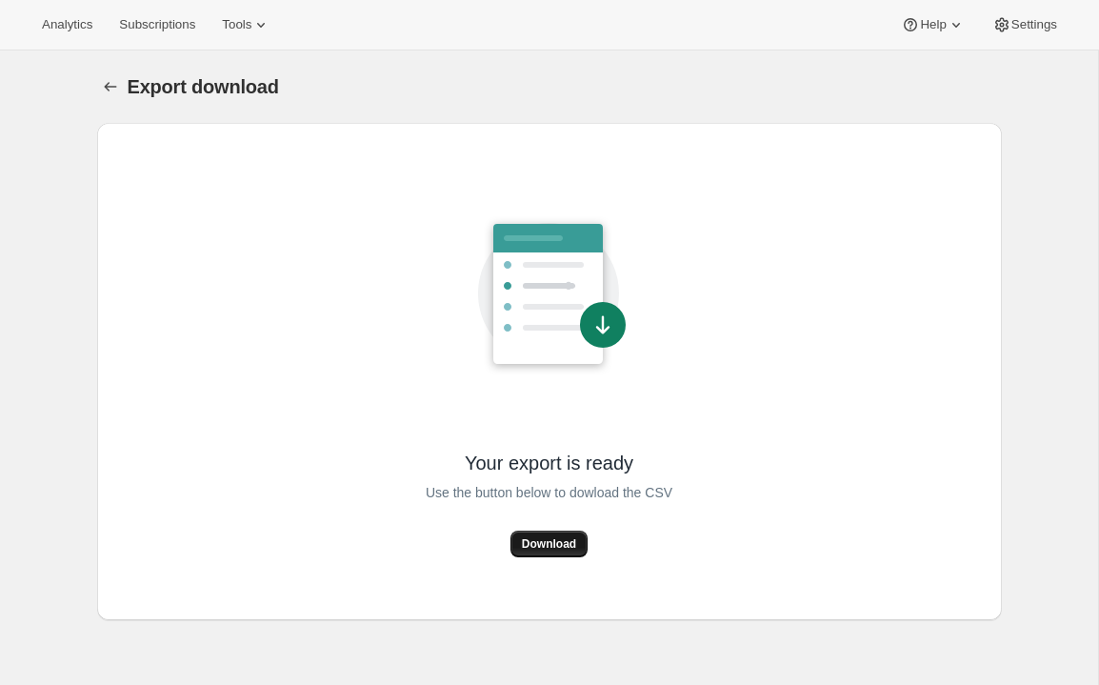
click at [564, 552] on button "Download" at bounding box center [549, 544] width 77 height 27
